Goal: Task Accomplishment & Management: Manage account settings

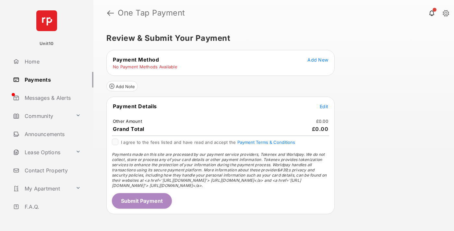
click at [318, 60] on span "Add New" at bounding box center [318, 60] width 21 height 6
